Goal: Information Seeking & Learning: Find specific fact

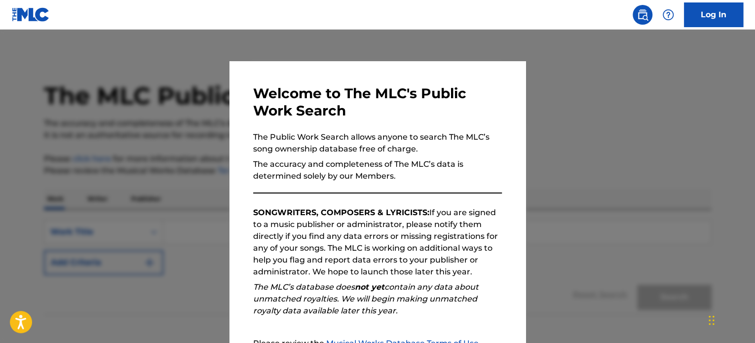
scroll to position [109, 0]
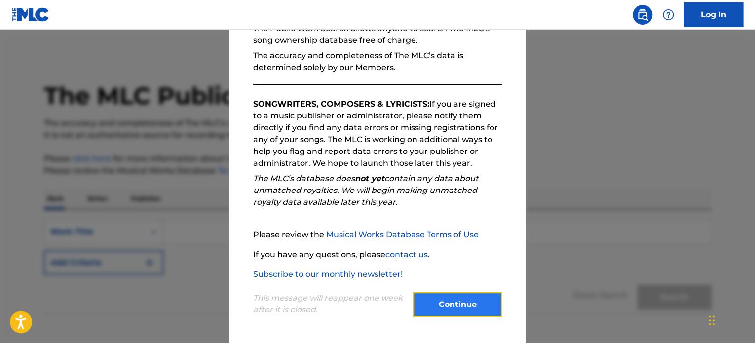
click at [466, 315] on button "Continue" at bounding box center [457, 304] width 89 height 25
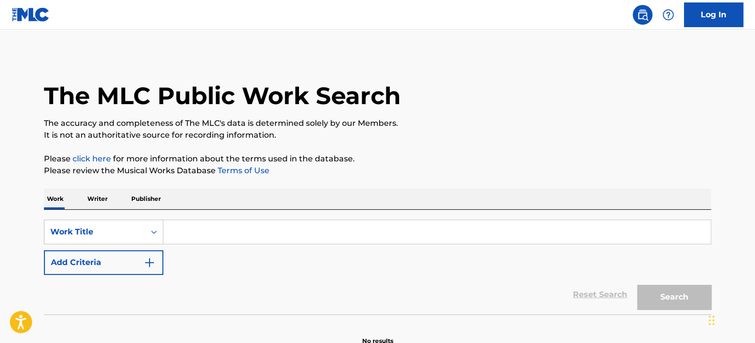
click at [304, 225] on input "Search Form" at bounding box center [436, 232] width 547 height 24
paste input "A Better [DATE]"
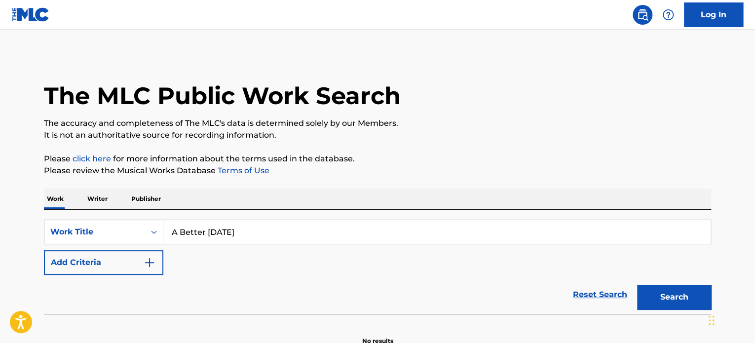
type input "A Better [DATE]"
click at [483, 166] on p "Please review the Musical Works Database Terms of Use" at bounding box center [377, 171] width 667 height 12
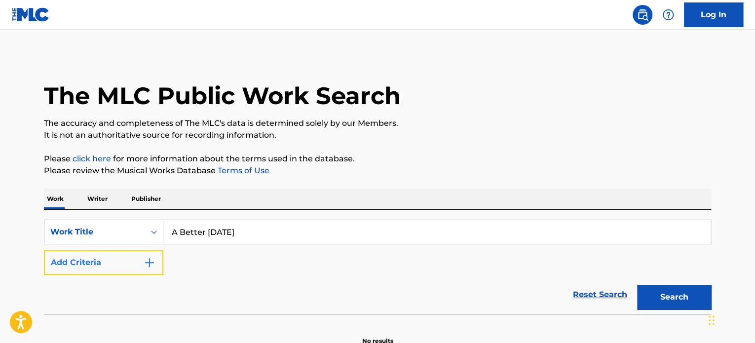
click at [154, 264] on img "Search Form" at bounding box center [150, 263] width 12 height 12
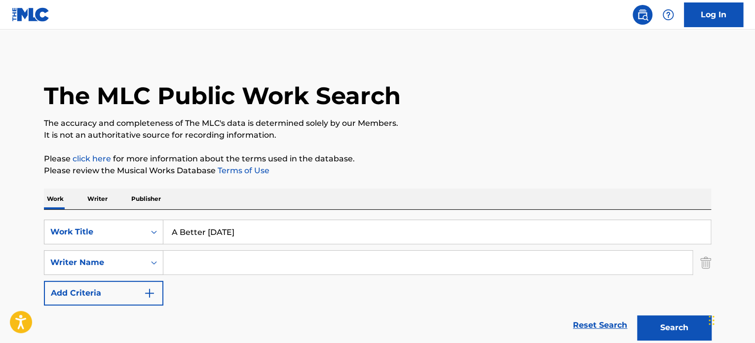
click at [224, 261] on input "Search Form" at bounding box center [427, 263] width 529 height 24
type input "koo"
click at [417, 183] on div "The MLC Public Work Search The accuracy and completeness of The MLC's data is d…" at bounding box center [377, 215] width 691 height 322
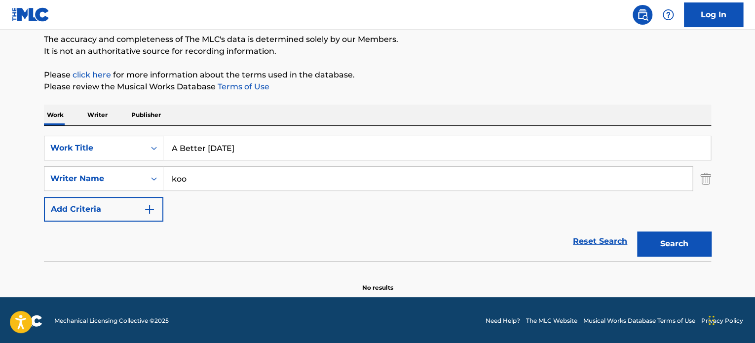
scroll to position [85, 0]
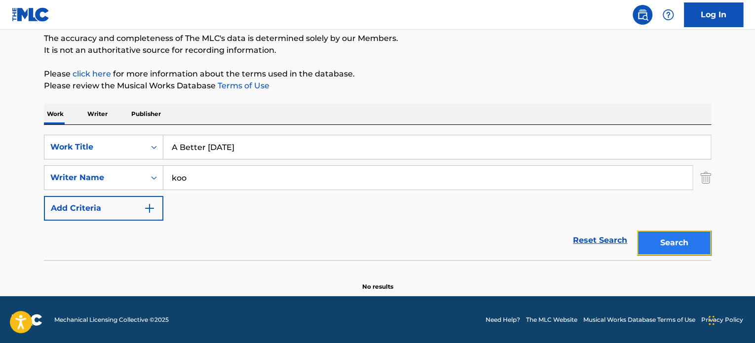
click at [675, 246] on button "Search" at bounding box center [674, 242] width 74 height 25
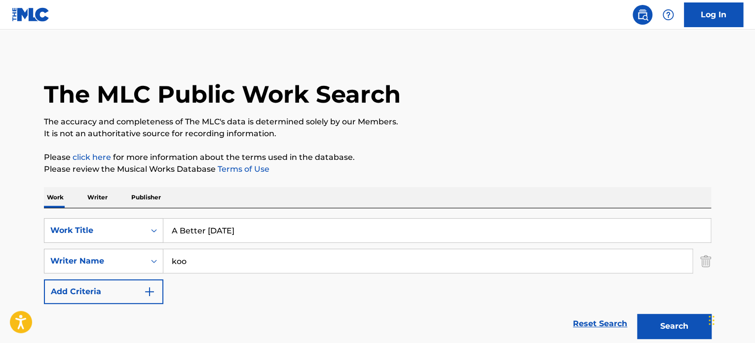
scroll to position [0, 0]
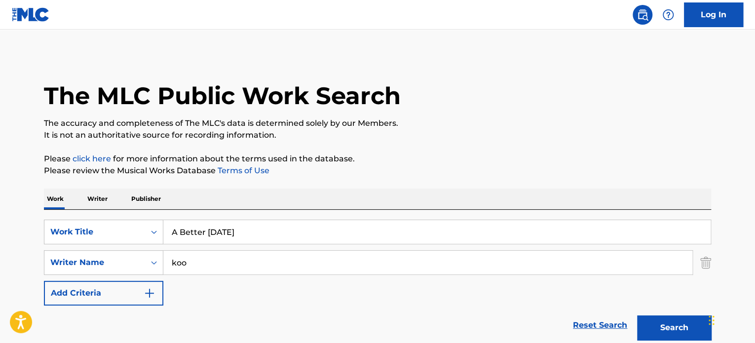
click at [231, 222] on input "A Better [DATE]" at bounding box center [436, 232] width 547 height 24
click at [231, 223] on input "A Better [DATE]" at bounding box center [436, 232] width 547 height 24
paste input "[PERSON_NAME] [PERSON_NAME]"
click at [444, 200] on div "Work Writer Publisher" at bounding box center [377, 198] width 667 height 21
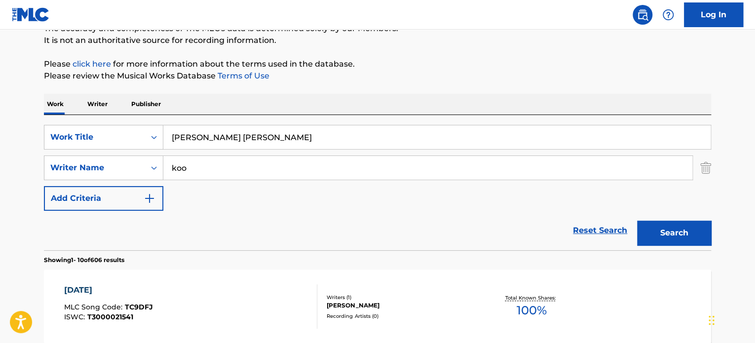
scroll to position [99, 0]
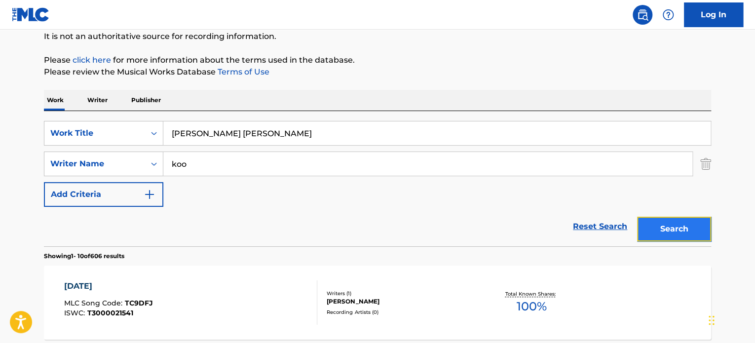
click at [669, 229] on button "Search" at bounding box center [674, 229] width 74 height 25
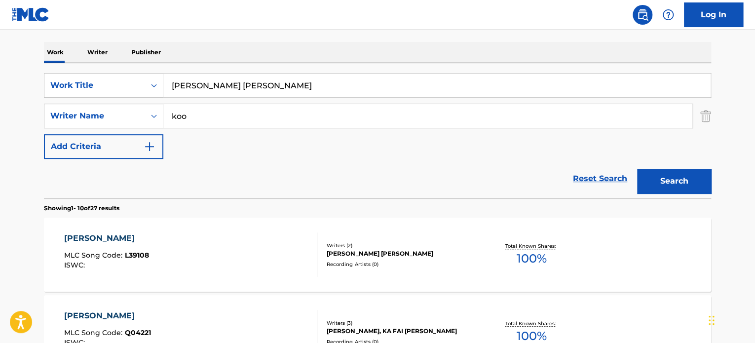
scroll to position [148, 0]
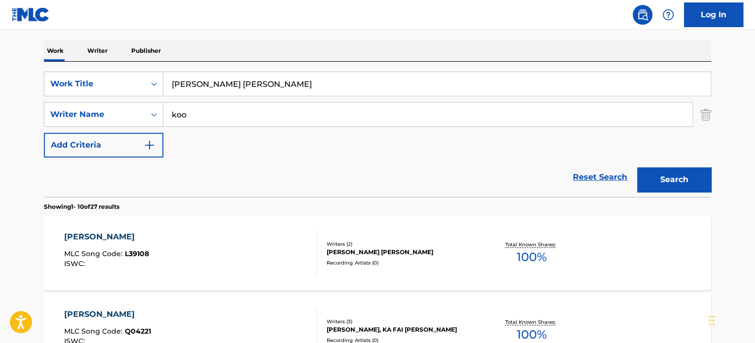
click at [290, 93] on input "[PERSON_NAME] [PERSON_NAME]" at bounding box center [436, 84] width 547 height 24
paste input "True Colors of a Hero"
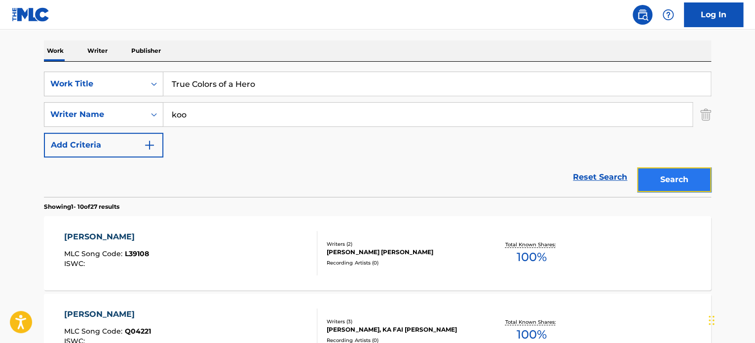
click at [662, 185] on button "Search" at bounding box center [674, 179] width 74 height 25
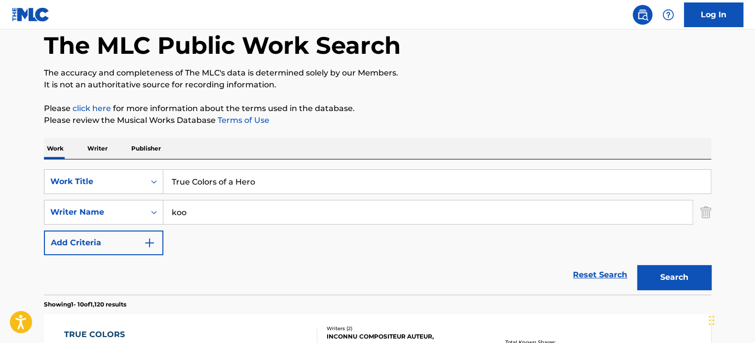
scroll to position [49, 0]
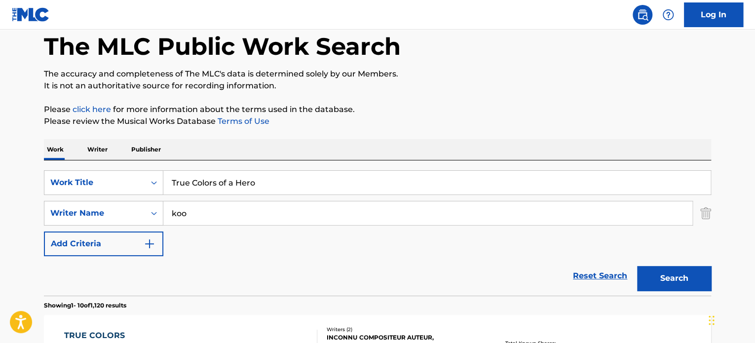
click at [248, 185] on input "True Colors of a Hero" at bounding box center [436, 183] width 547 height 24
paste input "[PERSON_NAME]"
type input "[PERSON_NAME]"
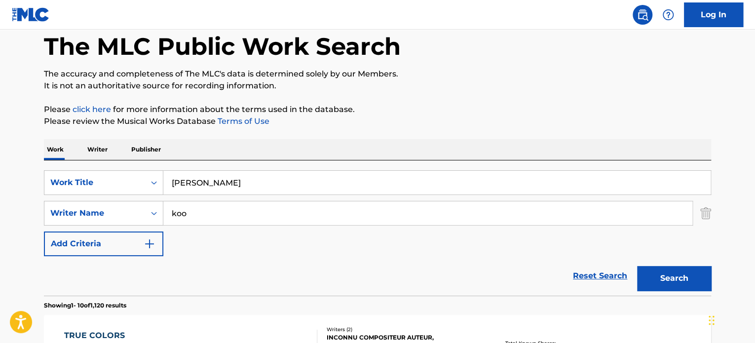
click at [245, 224] on input "koo" at bounding box center [427, 213] width 529 height 24
type input "be"
paste input "[PERSON_NAME]"
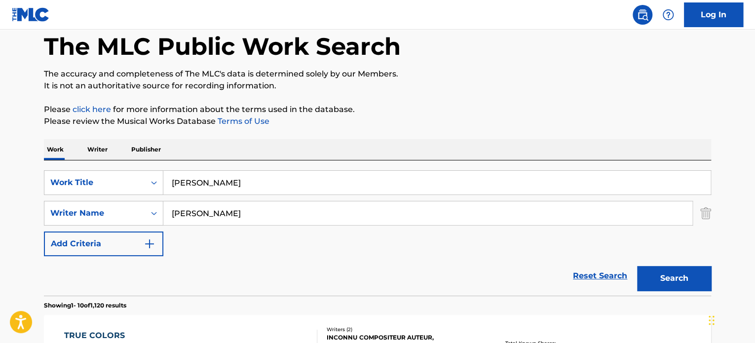
type input "[PERSON_NAME]"
drag, startPoint x: 234, startPoint y: 177, endPoint x: -20, endPoint y: 169, distance: 254.2
click at [0, 169] on html "Accessibility Screen-Reader Guide, Feedback, and Issue Reporting | New window C…" at bounding box center [377, 122] width 755 height 343
type input "[PERSON_NAME] show"
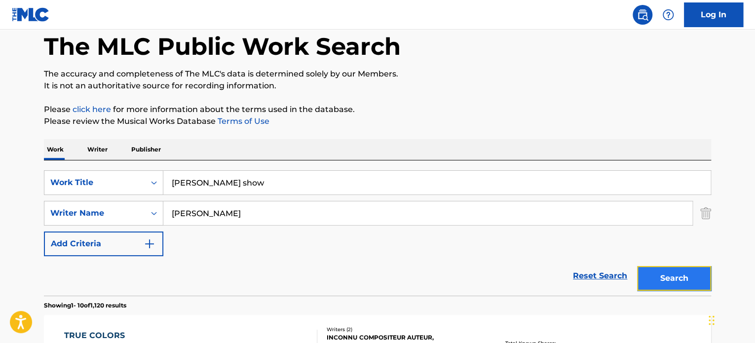
click at [705, 276] on button "Search" at bounding box center [674, 278] width 74 height 25
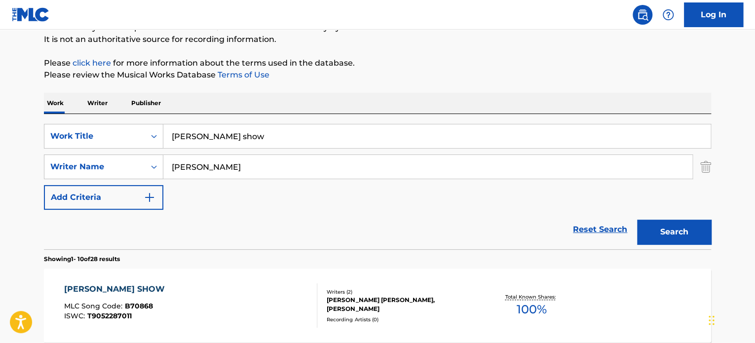
scroll to position [197, 0]
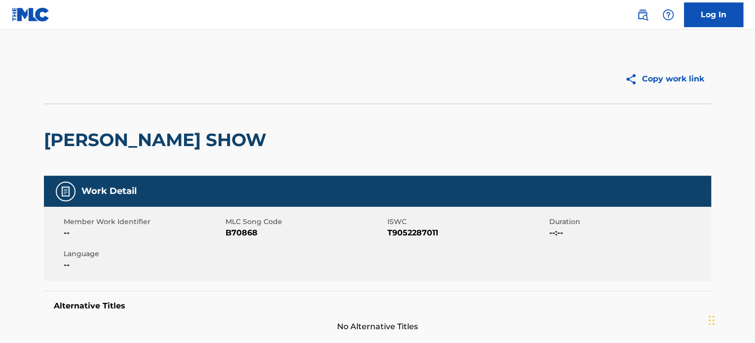
click at [83, 150] on h2 "[PERSON_NAME] SHOW" at bounding box center [157, 140] width 227 height 22
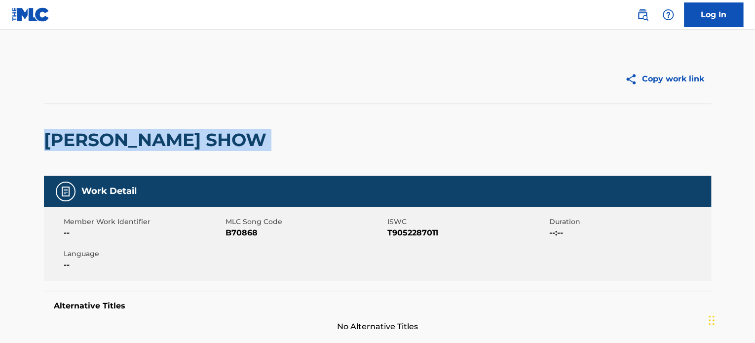
click at [83, 150] on h2 "[PERSON_NAME] SHOW" at bounding box center [157, 140] width 227 height 22
copy div "[PERSON_NAME] SHOW"
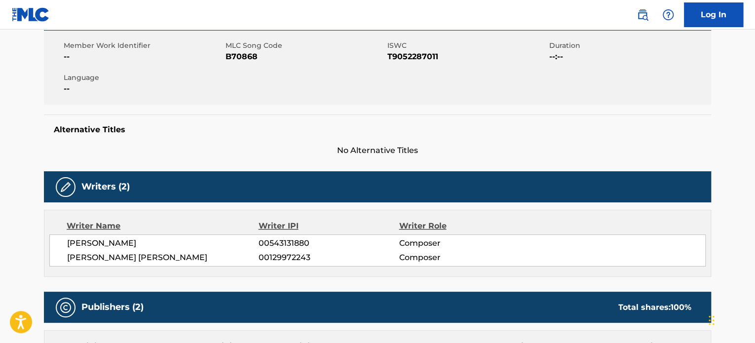
scroll to position [296, 0]
